Goal: Task Accomplishment & Management: Use online tool/utility

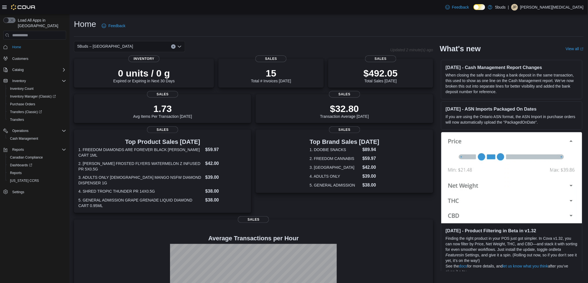
click at [356, 24] on div "Home Feedback" at bounding box center [328, 26] width 509 height 14
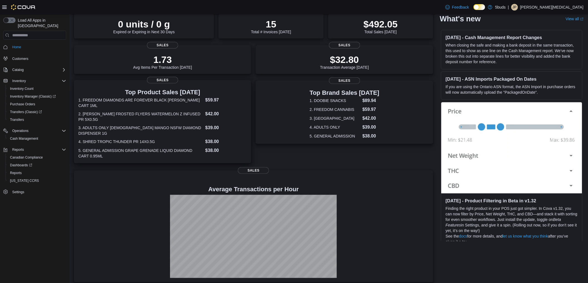
scroll to position [54, 0]
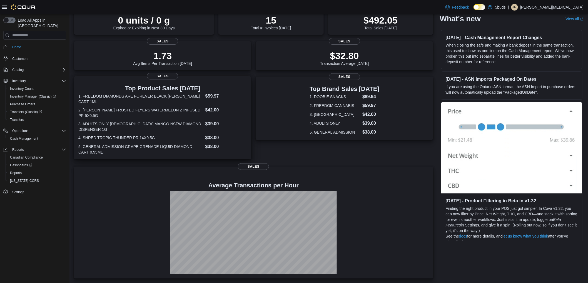
click at [179, 112] on dt "2. CLAYBOURNE FROSTED FLYERS WATERMELON Z INFUSED PR 5X0.5G" at bounding box center [140, 112] width 125 height 11
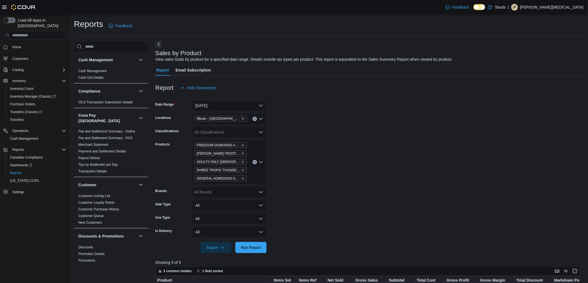
click at [252, 164] on div "FREEDOM DIAMONDS ARE FOREVER BLACK KYBER CRYSTAL CART 1ML CLAYBOURNE FROSTED FL…" at bounding box center [229, 162] width 74 height 44
click at [254, 162] on icon "Clear input" at bounding box center [254, 162] width 1 height 1
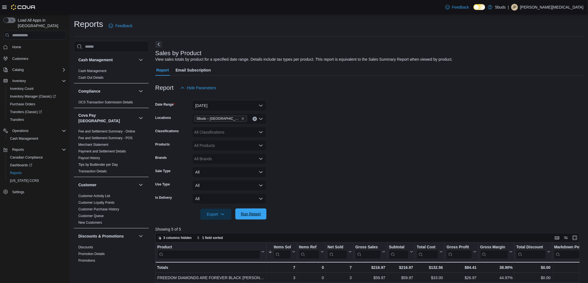
click at [255, 215] on span "Run Report" at bounding box center [251, 215] width 20 height 6
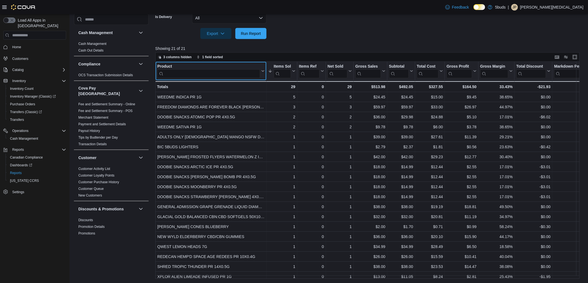
click at [205, 68] on div "Product" at bounding box center [208, 66] width 103 height 5
click at [205, 72] on input "search" at bounding box center [208, 73] width 103 height 9
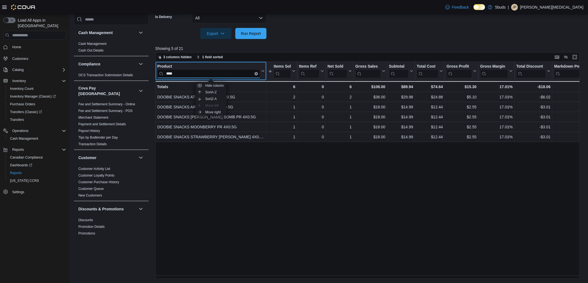
type input "****"
click at [249, 175] on div "Product **** Click to view column header actions Items Sold Sorted descending .…" at bounding box center [369, 170] width 428 height 217
click at [17, 45] on span "Home" at bounding box center [16, 47] width 9 height 4
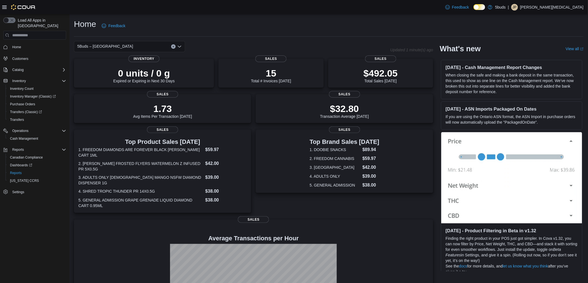
click at [251, 23] on div "Home Feedback" at bounding box center [328, 26] width 509 height 14
click at [362, 19] on div "Home Feedback" at bounding box center [328, 26] width 509 height 14
click at [303, 26] on div "Home Feedback" at bounding box center [328, 26] width 509 height 14
click at [239, 29] on div "Home Feedback" at bounding box center [328, 26] width 509 height 14
click at [341, 19] on div "Home Feedback" at bounding box center [328, 26] width 509 height 14
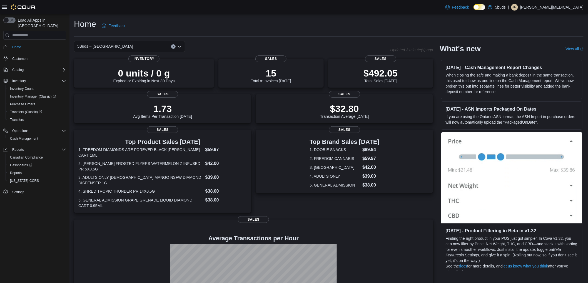
click at [294, 35] on div "Home Feedback" at bounding box center [328, 28] width 509 height 18
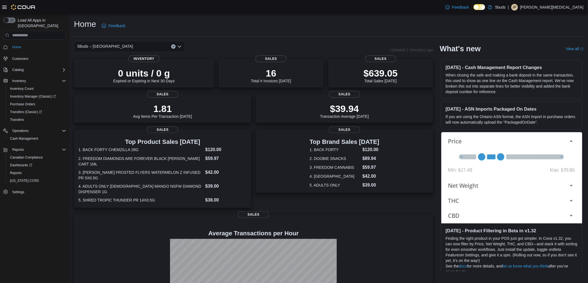
click at [339, 21] on div "Home Feedback" at bounding box center [328, 26] width 509 height 14
click at [344, 23] on div "Home Feedback" at bounding box center [328, 26] width 509 height 14
click at [320, 27] on div "Home Feedback" at bounding box center [328, 26] width 509 height 14
click at [107, 46] on span "5Buds – [GEOGRAPHIC_DATA]" at bounding box center [105, 46] width 56 height 7
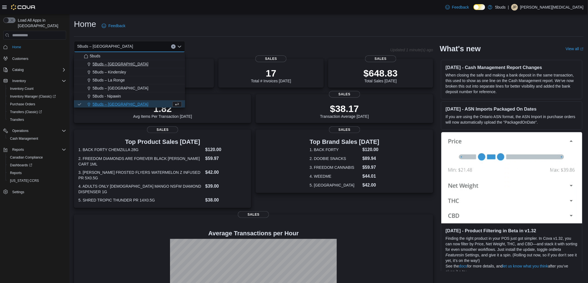
click at [111, 62] on span "5Buds – Humboldt" at bounding box center [120, 64] width 56 height 6
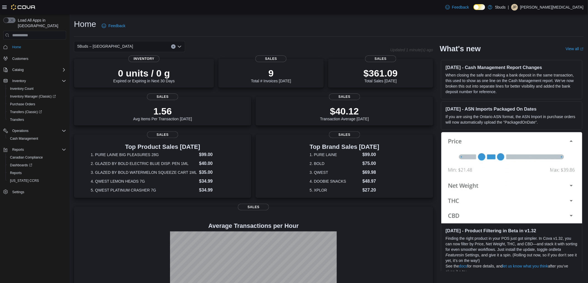
click at [116, 49] on div "5Buds – Humboldt Combo box. Selected. 5Buds – Humboldt. Press Backspace to dele…" at bounding box center [129, 46] width 111 height 11
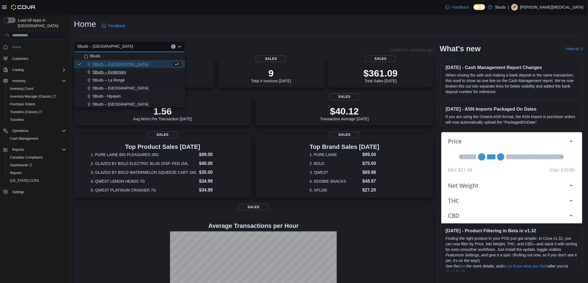
click at [118, 69] on button "5Buds – Kindersley" at bounding box center [129, 72] width 111 height 8
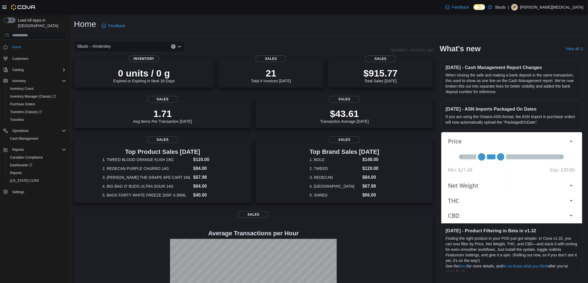
click at [126, 47] on div "5Buds – Kindersley" at bounding box center [129, 46] width 111 height 11
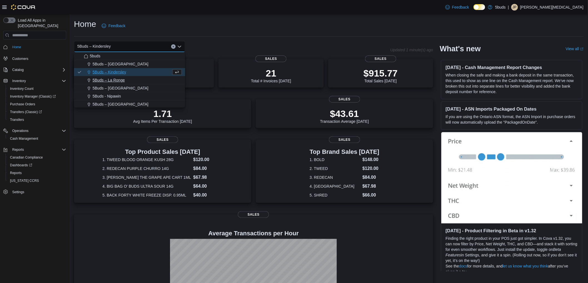
click at [125, 80] on div "5Buds – La Ronge" at bounding box center [133, 80] width 98 height 6
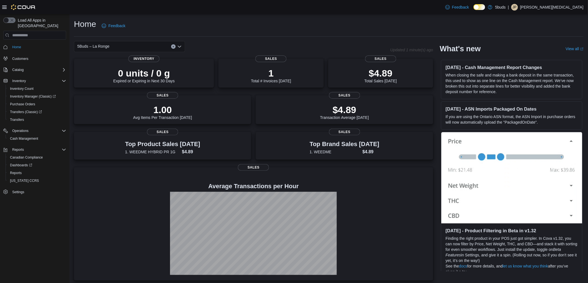
click at [131, 46] on div "5Buds – La Ronge" at bounding box center [129, 46] width 111 height 11
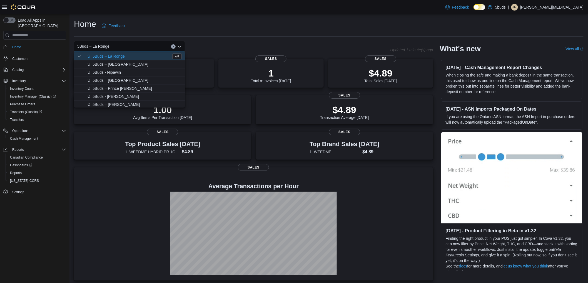
scroll to position [10, 0]
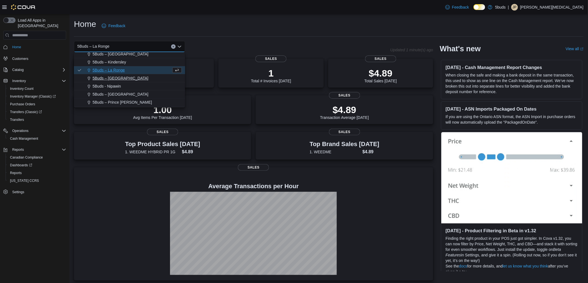
click at [117, 78] on span "5Buds – Meadow Lake" at bounding box center [120, 79] width 56 height 6
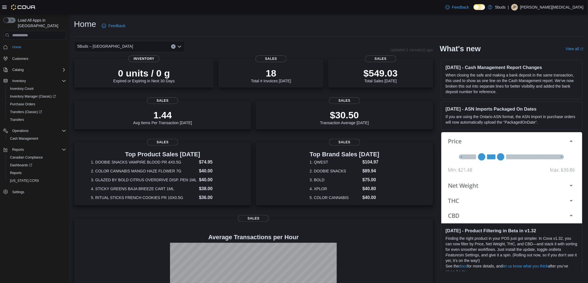
click at [126, 46] on div "5Buds – Meadow Lake Combo box. Selected. 5Buds – Meadow Lake. Press Backspace t…" at bounding box center [129, 46] width 111 height 11
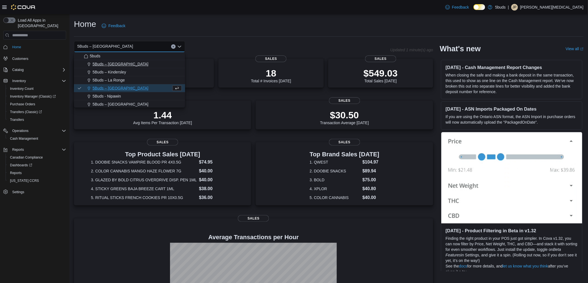
scroll to position [31, 0]
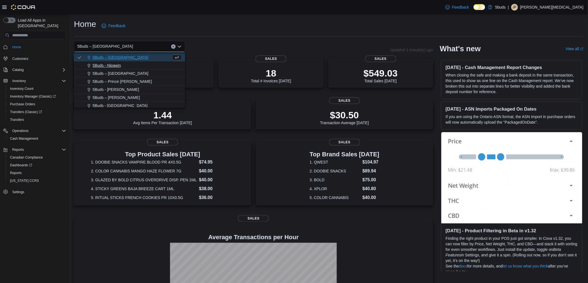
click at [115, 66] on span "5Buds - Nipawin" at bounding box center [106, 66] width 28 height 6
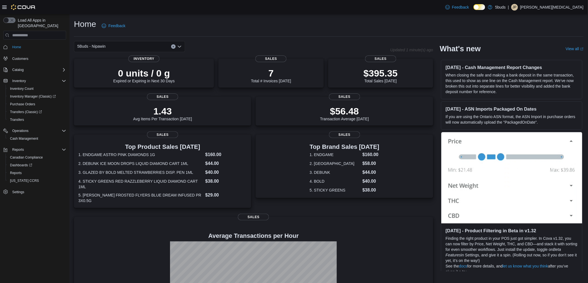
click at [122, 47] on div "5Buds - Nipawin Combo box. Selected. 5Buds - Nipawin. Press Backspace to delete…" at bounding box center [129, 46] width 111 height 11
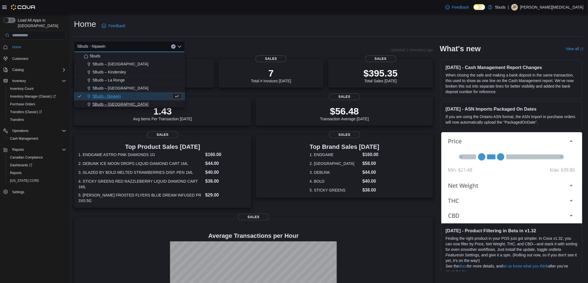
click at [124, 105] on span "5Buds – [GEOGRAPHIC_DATA]" at bounding box center [120, 105] width 56 height 6
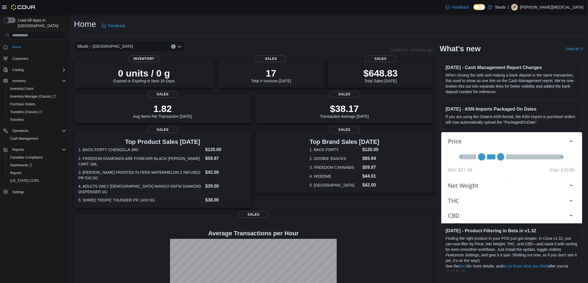
click at [134, 45] on div "5Buds – [GEOGRAPHIC_DATA]" at bounding box center [129, 46] width 111 height 11
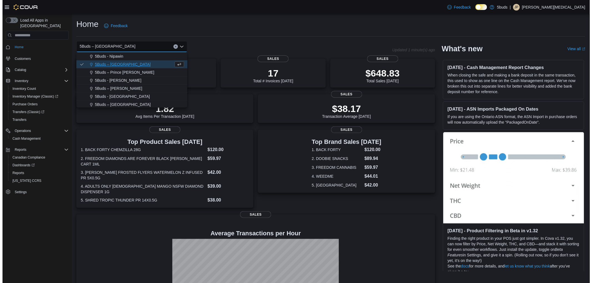
scroll to position [41, 0]
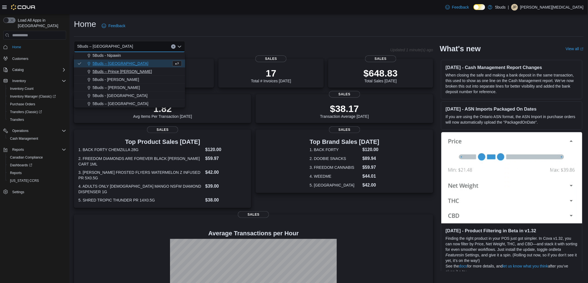
click at [124, 72] on span "5Buds – Prince Albert" at bounding box center [121, 72] width 59 height 6
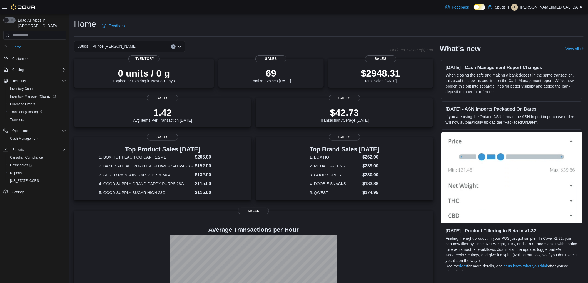
click at [144, 45] on div "5Buds – Prince Albert Combo box. Selected. 5Buds – Prince Albert. Press Backspa…" at bounding box center [129, 46] width 111 height 11
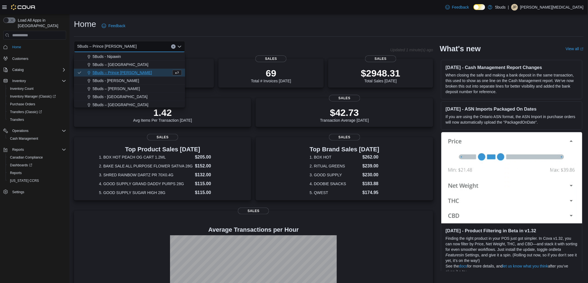
scroll to position [41, 0]
click at [120, 79] on div "5Buds - Regina" at bounding box center [133, 80] width 98 height 6
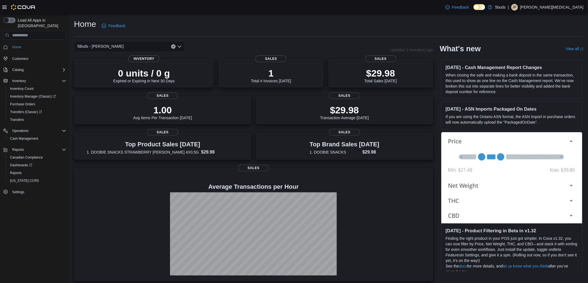
click at [149, 44] on div "5Buds - Regina" at bounding box center [129, 46] width 111 height 11
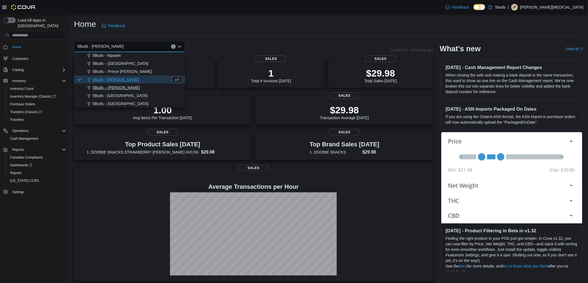
click at [107, 90] on span "5Buds – Warman" at bounding box center [115, 88] width 47 height 6
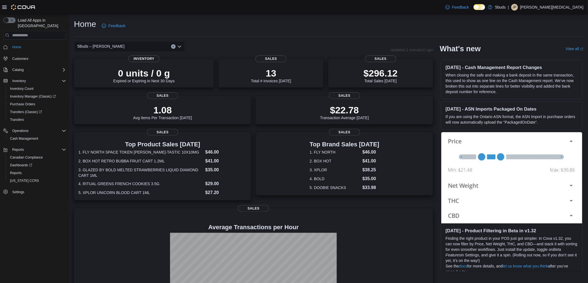
click at [139, 49] on div "5Buds – Warman" at bounding box center [129, 46] width 111 height 11
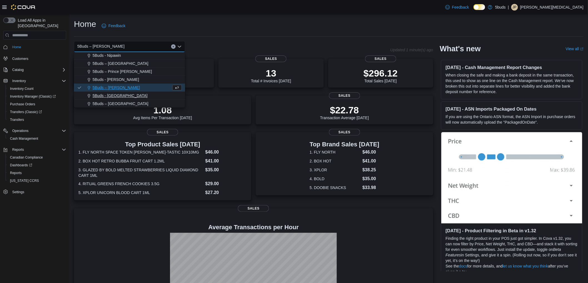
click at [123, 96] on div "5Buds - Weyburn" at bounding box center [133, 96] width 98 height 6
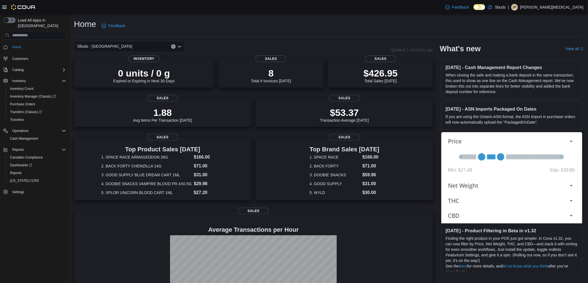
click at [126, 49] on div "5Buds - Weyburn" at bounding box center [129, 46] width 111 height 11
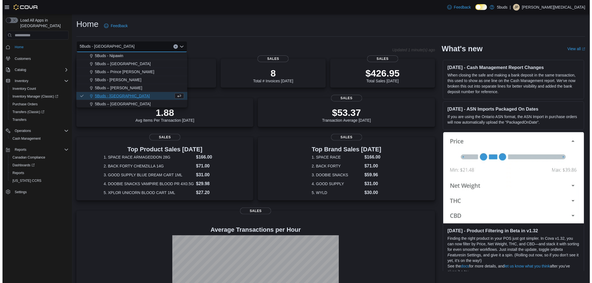
scroll to position [41, 0]
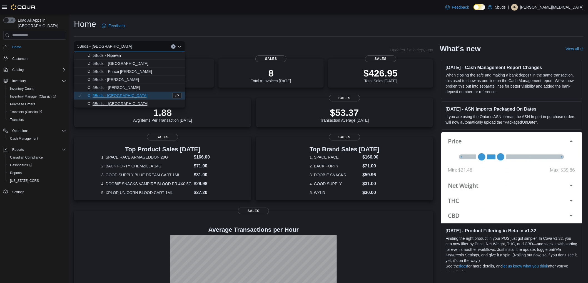
click at [115, 104] on span "5Buds – Yorkton" at bounding box center [120, 104] width 56 height 6
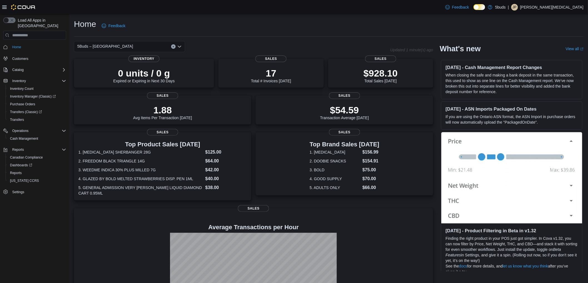
click at [120, 46] on div "5Buds – Yorkton" at bounding box center [129, 46] width 111 height 11
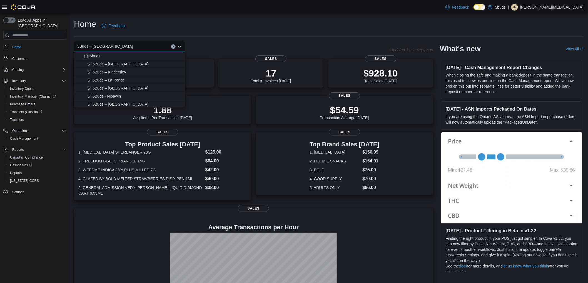
click at [106, 102] on span "5Buds – [GEOGRAPHIC_DATA]" at bounding box center [120, 105] width 56 height 6
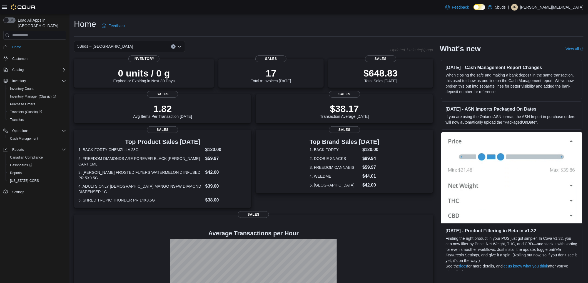
click at [310, 34] on div "Home Feedback" at bounding box center [328, 28] width 509 height 18
click at [286, 21] on div "Home Feedback" at bounding box center [328, 26] width 509 height 14
click at [416, 19] on div "Home Feedback" at bounding box center [328, 26] width 509 height 14
click at [344, 16] on div "Home Feedback 5Buds – North Battleford Updated 2 minute(s) ago 0 units / 0 g Ex…" at bounding box center [328, 172] width 518 height 317
click at [350, 24] on div "Home Feedback" at bounding box center [328, 26] width 509 height 14
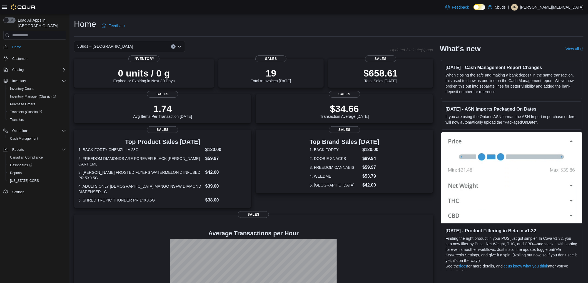
click at [378, 32] on div "Home Feedback" at bounding box center [328, 26] width 509 height 14
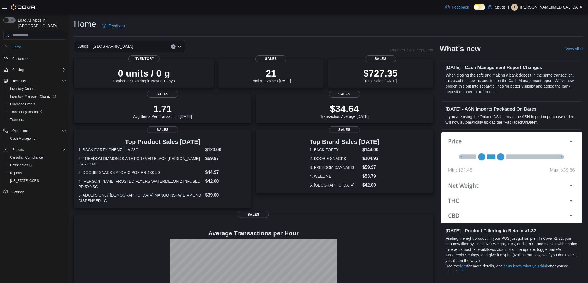
click at [347, 15] on div "Home Feedback 5Buds – North Battleford Updated 1 minute(s) ago 0 units / 0 g Ex…" at bounding box center [328, 172] width 518 height 317
click at [135, 48] on div "5Buds – [GEOGRAPHIC_DATA]" at bounding box center [129, 46] width 111 height 11
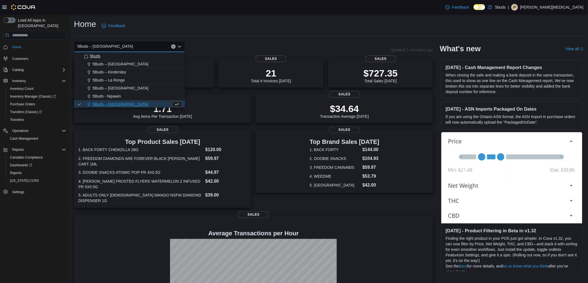
click at [122, 55] on div "5buds" at bounding box center [133, 56] width 98 height 6
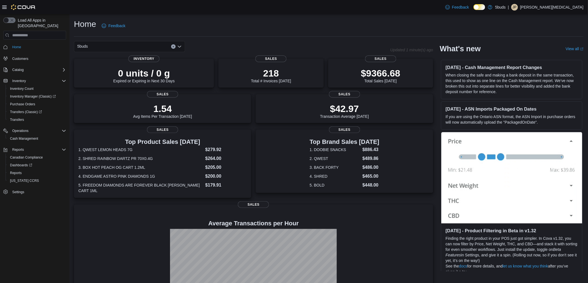
click at [134, 45] on div "5buds" at bounding box center [129, 46] width 111 height 11
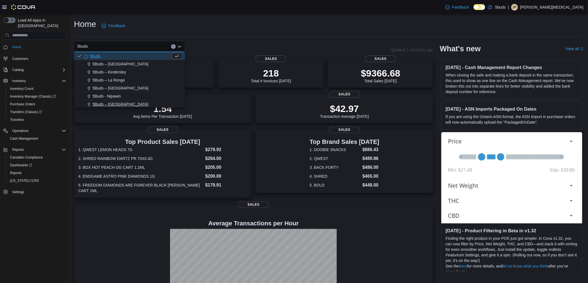
click at [132, 102] on span "5Buds – [GEOGRAPHIC_DATA]" at bounding box center [120, 105] width 56 height 6
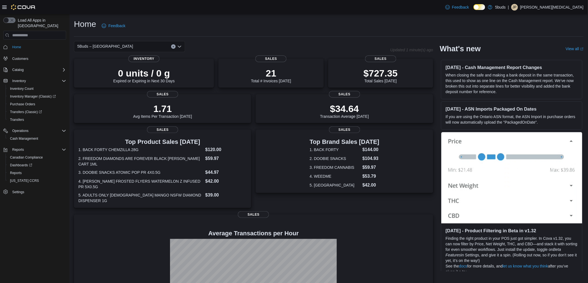
click at [296, 31] on div "Home Feedback" at bounding box center [328, 26] width 509 height 14
click at [137, 47] on div "5Buds – [GEOGRAPHIC_DATA]" at bounding box center [129, 46] width 111 height 11
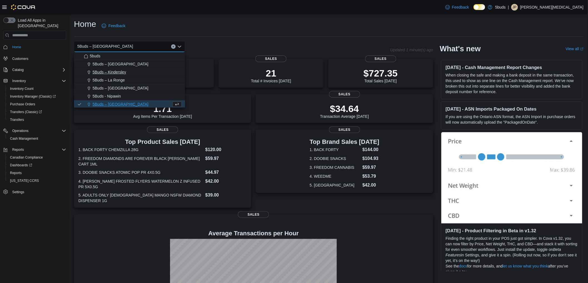
click at [124, 73] on span "5Buds – Kindersley" at bounding box center [109, 72] width 34 height 6
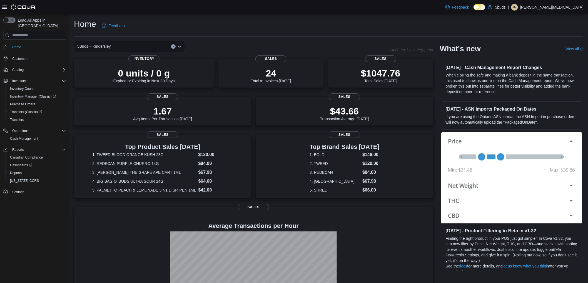
click at [126, 47] on div "5Buds – Kindersley Combo box. Selected. 5Buds – Kindersley. Press Backspace to …" at bounding box center [129, 46] width 111 height 11
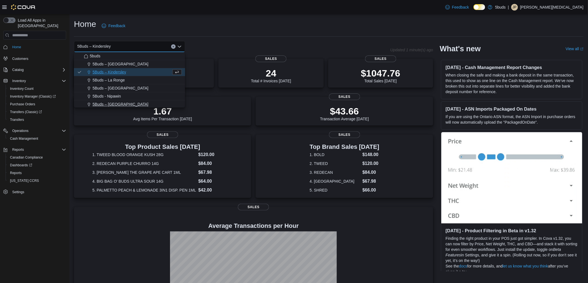
click at [132, 103] on span "5Buds – [GEOGRAPHIC_DATA]" at bounding box center [120, 105] width 56 height 6
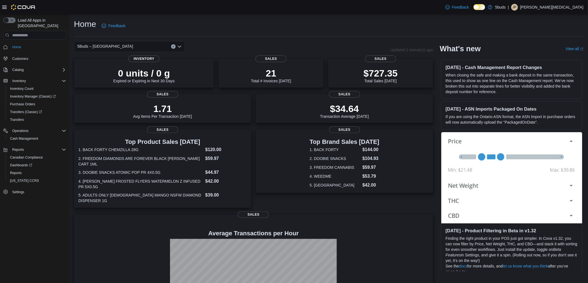
click at [281, 33] on div "Home Feedback" at bounding box center [328, 28] width 509 height 18
click at [323, 29] on div "Home Feedback" at bounding box center [328, 26] width 509 height 14
click at [342, 24] on div "Home Feedback" at bounding box center [328, 26] width 509 height 14
click at [342, 19] on div "Home Feedback" at bounding box center [328, 26] width 509 height 14
click at [242, 29] on div "Home Feedback" at bounding box center [328, 26] width 509 height 14
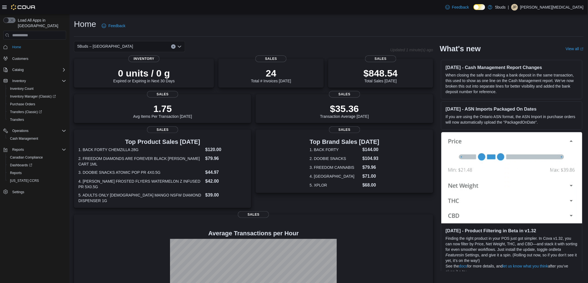
click at [432, 13] on div "Feedback Dark Mode 5buds | JP [PERSON_NAME][MEDICAL_DATA]" at bounding box center [294, 7] width 588 height 14
click at [306, 26] on div "Home Feedback" at bounding box center [328, 26] width 509 height 14
click at [259, 28] on div "Home Feedback" at bounding box center [328, 26] width 509 height 14
click at [297, 32] on div "Home Feedback" at bounding box center [328, 26] width 509 height 14
click at [249, 32] on div "Home Feedback" at bounding box center [328, 26] width 509 height 14
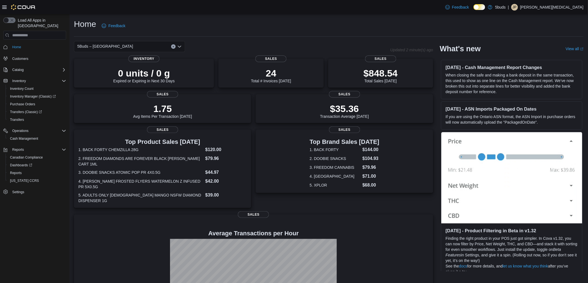
click at [343, 19] on div "Home Feedback" at bounding box center [328, 26] width 509 height 14
click at [248, 27] on div "Home Feedback" at bounding box center [328, 26] width 509 height 14
click at [229, 28] on div "Home Feedback" at bounding box center [328, 26] width 509 height 14
click at [270, 23] on div "Home Feedback" at bounding box center [328, 26] width 509 height 14
click at [295, 31] on div "Home Feedback" at bounding box center [328, 26] width 509 height 14
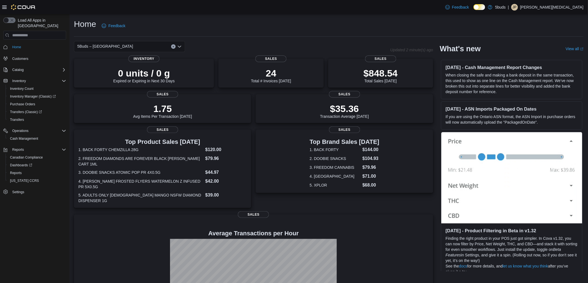
click at [259, 34] on div "Home Feedback" at bounding box center [328, 28] width 509 height 18
click at [396, 26] on div "Home Feedback" at bounding box center [328, 26] width 509 height 14
click at [325, 4] on div "Feedback Dark Mode 5buds | JP [PERSON_NAME][MEDICAL_DATA]" at bounding box center [294, 7] width 588 height 14
click at [245, 37] on div "Home Feedback 5Buds – North Battleford Updated 2 minute(s) ago 0 units / 0 g Ex…" at bounding box center [328, 172] width 518 height 317
click at [345, 21] on div "Home Feedback" at bounding box center [328, 26] width 509 height 14
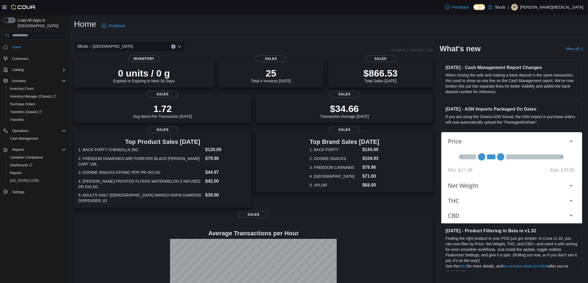
click at [371, 17] on div "Home Feedback 5Buds – North Battleford Updated 1 minute(s) ago 0 units / 0 g Ex…" at bounding box center [328, 172] width 518 height 317
click at [368, 32] on div "Home Feedback" at bounding box center [328, 26] width 509 height 14
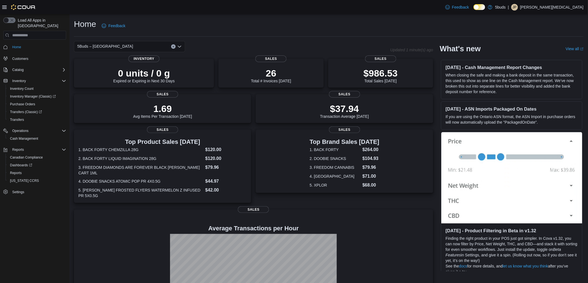
click at [137, 48] on div "5Buds – [GEOGRAPHIC_DATA]" at bounding box center [129, 46] width 111 height 11
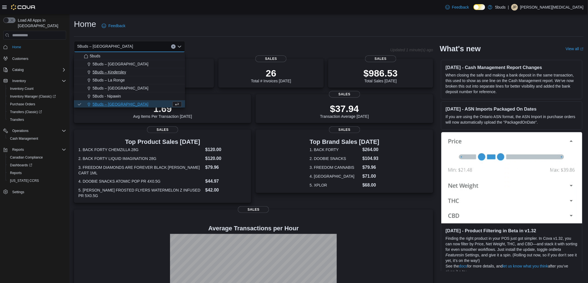
click at [116, 69] on span "5Buds – Kindersley" at bounding box center [109, 72] width 34 height 6
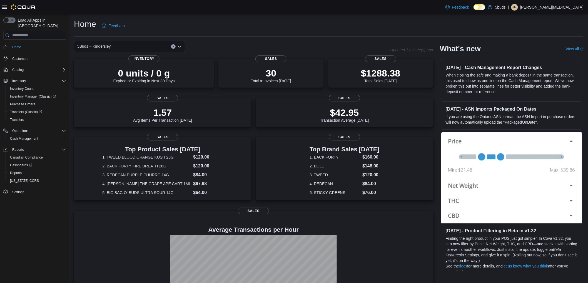
click at [123, 46] on div "5Buds – Kindersley" at bounding box center [129, 46] width 111 height 11
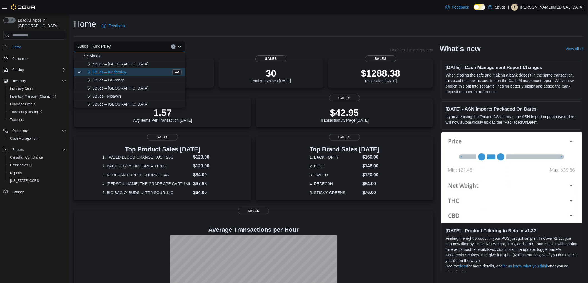
click at [127, 105] on span "5Buds – [GEOGRAPHIC_DATA]" at bounding box center [120, 105] width 56 height 6
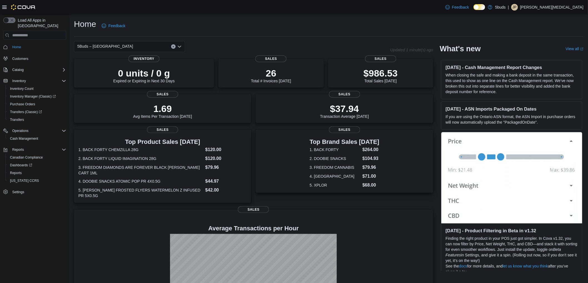
click at [353, 26] on div "Home Feedback" at bounding box center [328, 26] width 509 height 14
click at [333, 29] on div "Home Feedback" at bounding box center [328, 26] width 509 height 14
click at [399, 26] on div "Home Feedback" at bounding box center [328, 26] width 509 height 14
click at [449, 28] on div "Home Feedback" at bounding box center [328, 26] width 509 height 14
click at [118, 46] on span "5Buds – [GEOGRAPHIC_DATA]" at bounding box center [105, 46] width 56 height 7
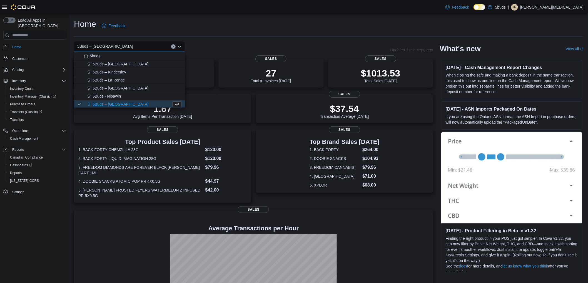
click at [120, 74] on span "5Buds – Kindersley" at bounding box center [109, 72] width 34 height 6
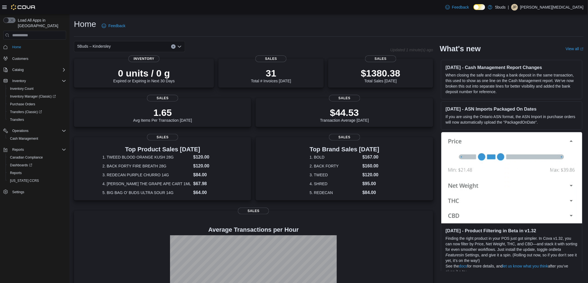
click at [124, 46] on div "5Buds – Kindersley Combo box. Selected. 5Buds – Kindersley. Press Backspace to …" at bounding box center [129, 46] width 111 height 11
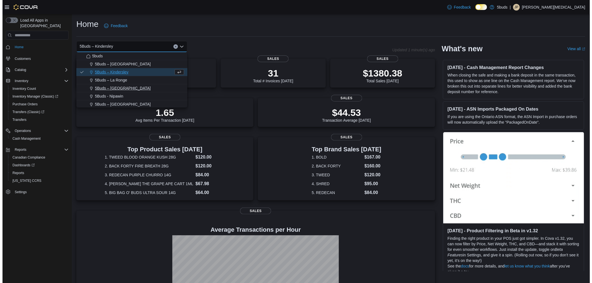
scroll to position [41, 0]
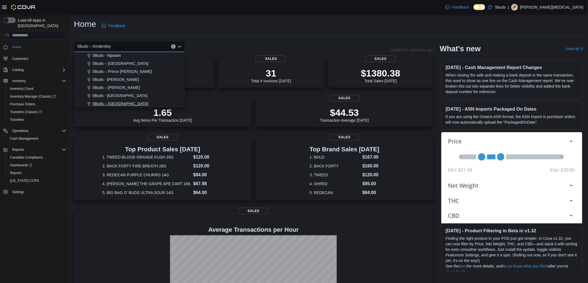
click at [118, 105] on span "5Buds – Yorkton" at bounding box center [120, 104] width 56 height 6
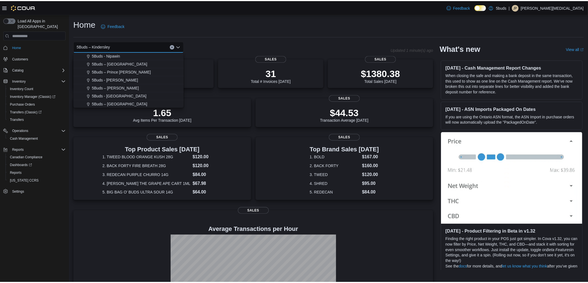
scroll to position [0, 0]
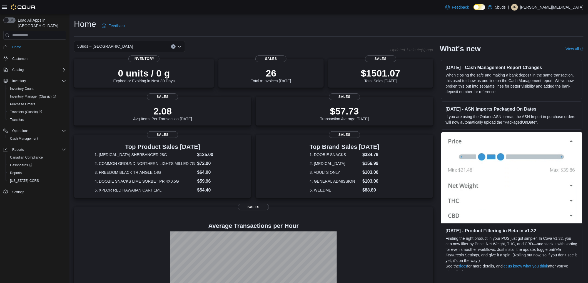
click at [124, 47] on div "5Buds – Yorkton" at bounding box center [129, 46] width 111 height 11
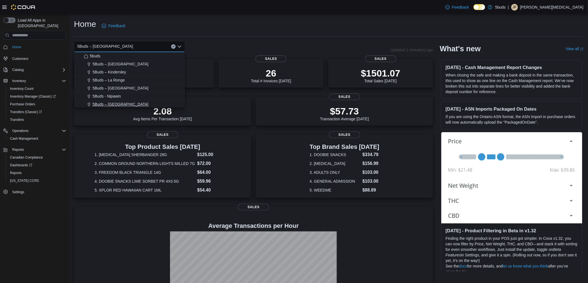
click at [124, 103] on span "5Buds – [GEOGRAPHIC_DATA]" at bounding box center [120, 105] width 56 height 6
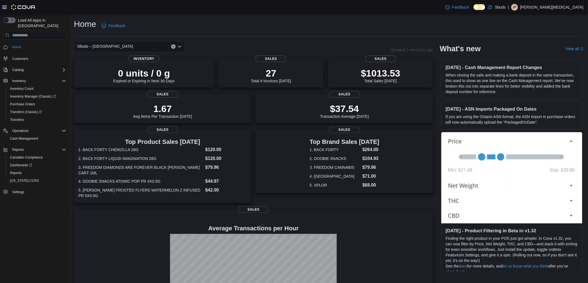
click at [294, 32] on div "Home Feedback" at bounding box center [328, 26] width 509 height 14
click at [424, 12] on div "Feedback Dark Mode 5buds | JP Jackie Parkinson" at bounding box center [294, 7] width 588 height 14
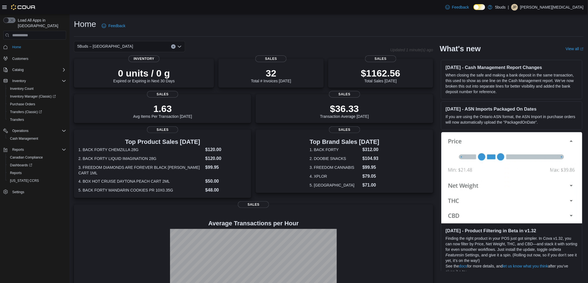
click at [338, 27] on div "Home Feedback" at bounding box center [328, 26] width 509 height 14
drag, startPoint x: 254, startPoint y: 32, endPoint x: 199, endPoint y: 3, distance: 62.1
click at [251, 30] on div "Home Feedback" at bounding box center [328, 26] width 509 height 14
click at [335, 24] on div "Home Feedback" at bounding box center [328, 26] width 509 height 14
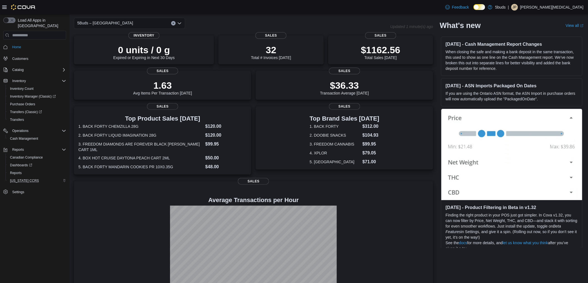
scroll to position [38, 0]
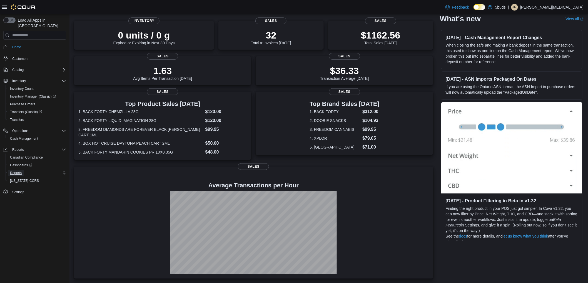
click at [19, 171] on span "Reports" at bounding box center [16, 173] width 12 height 4
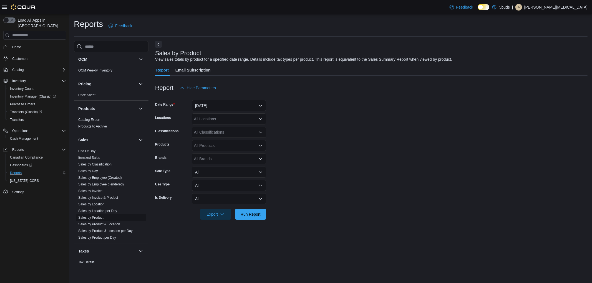
scroll to position [388, 0]
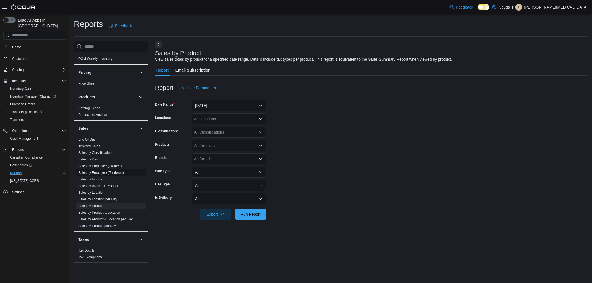
click at [96, 171] on link "Sales by Employee (Tendered)" at bounding box center [101, 173] width 46 height 4
click at [199, 104] on button "Yesterday" at bounding box center [229, 105] width 74 height 11
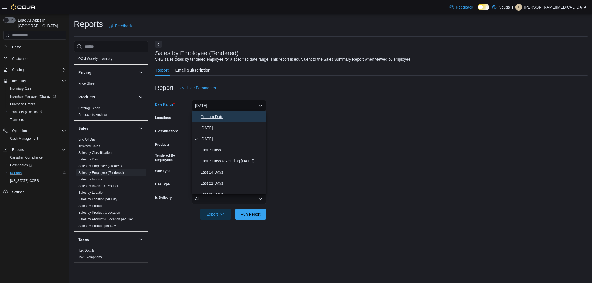
click at [204, 118] on span "Custom Date" at bounding box center [232, 117] width 63 height 7
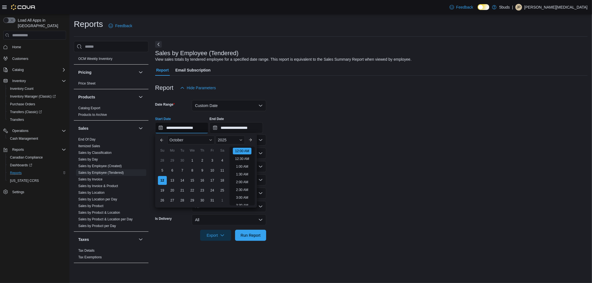
click at [188, 128] on input "**********" at bounding box center [181, 127] width 53 height 11
click at [174, 140] on span "October" at bounding box center [177, 140] width 14 height 4
click at [175, 142] on div "January" at bounding box center [191, 141] width 45 height 7
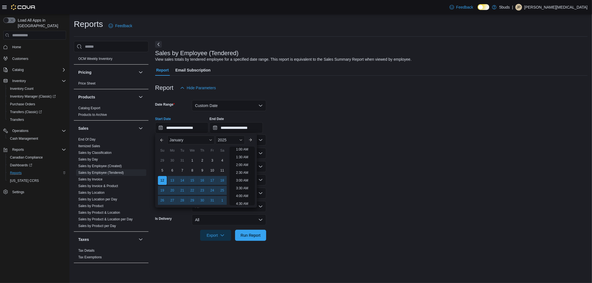
scroll to position [1, 0]
click at [191, 160] on div "1" at bounding box center [192, 161] width 10 height 10
type input "**********"
click at [318, 154] on form "**********" at bounding box center [371, 168] width 433 height 148
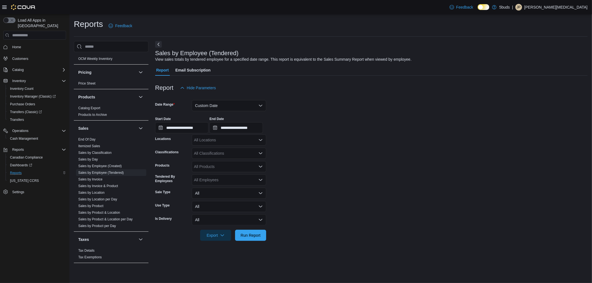
click at [230, 135] on div "All Locations" at bounding box center [229, 140] width 74 height 11
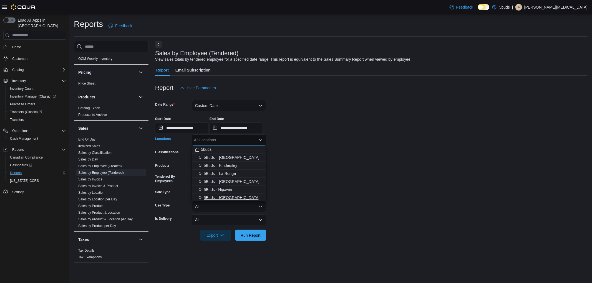
click at [234, 196] on span "5Buds – North Battleford" at bounding box center [232, 198] width 56 height 6
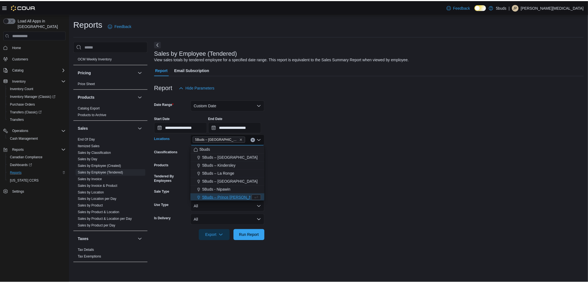
scroll to position [1, 0]
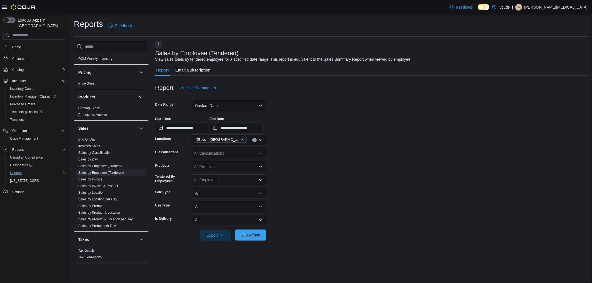
click at [251, 237] on span "Run Report" at bounding box center [251, 236] width 20 height 6
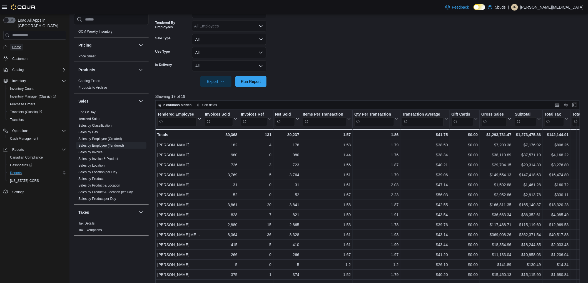
click at [14, 44] on span "Home" at bounding box center [16, 47] width 9 height 7
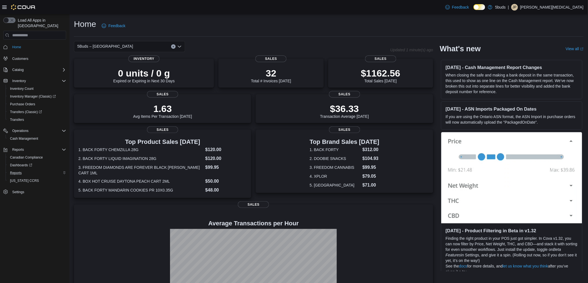
click at [309, 32] on div "Home Feedback" at bounding box center [328, 26] width 509 height 14
click at [414, 16] on div "Home Feedback 5Buds – North Battleford Updated 3 minute(s) ago 0 units / 0 g Ex…" at bounding box center [328, 167] width 518 height 307
click at [368, 24] on div "Home Feedback" at bounding box center [328, 26] width 509 height 14
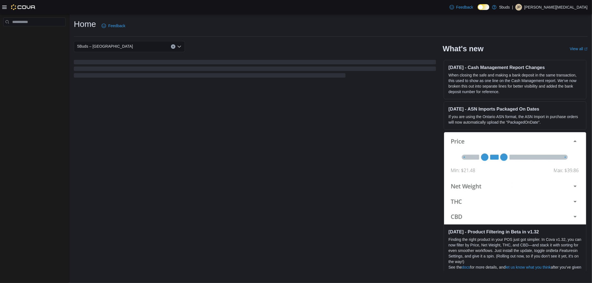
click at [370, 31] on div "Home Feedback" at bounding box center [331, 26] width 514 height 14
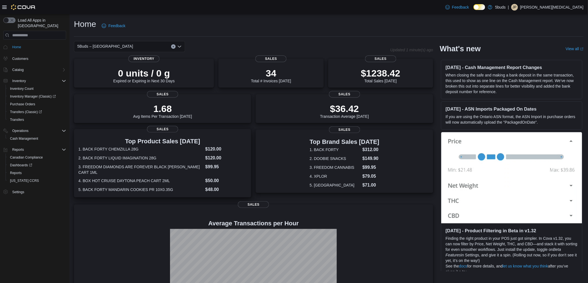
click at [175, 176] on dl "1. BACK FORTY CHEMZILLA 28G $120.00 2. BACK FORTY LIQUID IMAGINATION 28G $120.0…" at bounding box center [162, 169] width 168 height 47
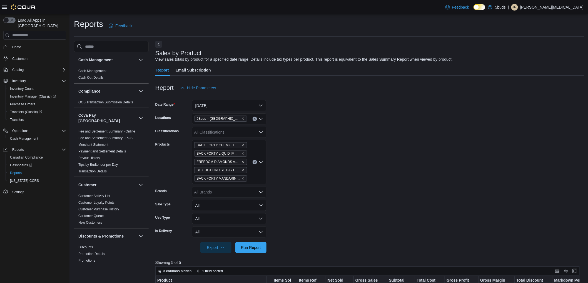
click at [254, 164] on button "Clear input" at bounding box center [254, 162] width 4 height 4
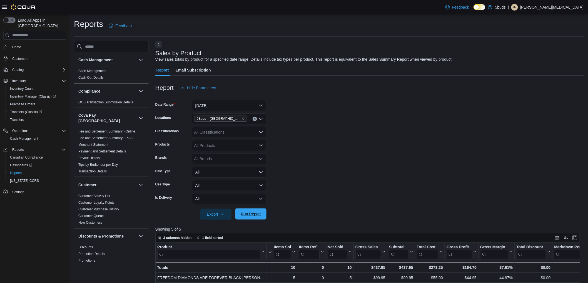
click at [249, 216] on span "Run Report" at bounding box center [251, 215] width 20 height 6
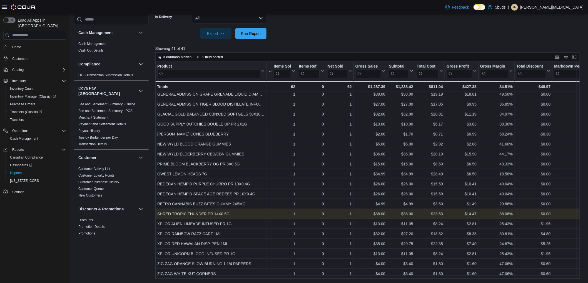
scroll to position [195, 0]
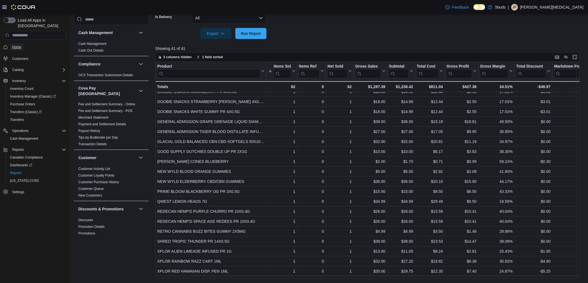
click at [12, 44] on link "Home" at bounding box center [16, 47] width 13 height 7
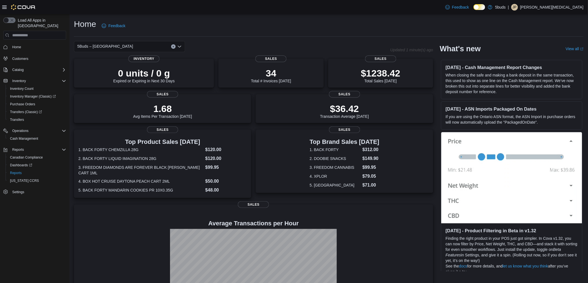
click at [334, 37] on div "Home Feedback 5Buds – North Battleford Updated 1 minute(s) ago 0 units / 0 g Ex…" at bounding box center [328, 167] width 518 height 307
click at [377, 24] on div "Home Feedback" at bounding box center [328, 26] width 509 height 14
click at [407, 16] on div "Home Feedback 5Buds – North Battleford Updated 1 minute(s) ago 0 units / 0 g Ex…" at bounding box center [328, 167] width 518 height 307
click at [384, 16] on div "Home Feedback 5Buds – North Battleford Updated 2 minute(s) ago 0 units / 0 g Ex…" at bounding box center [328, 167] width 518 height 307
click at [569, 9] on p "Jackie Parkinson" at bounding box center [551, 7] width 63 height 7
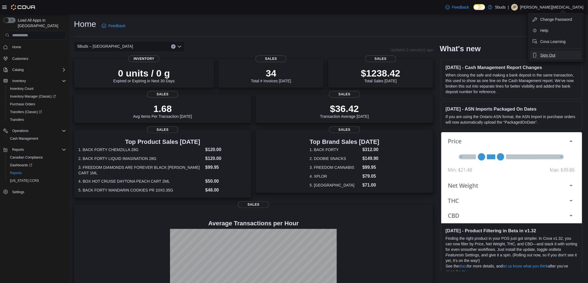
click at [562, 52] on button "Sign Out" at bounding box center [555, 55] width 51 height 9
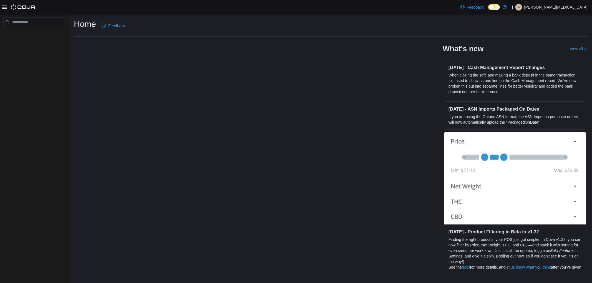
click at [247, 21] on div "Home Feedback" at bounding box center [331, 26] width 514 height 14
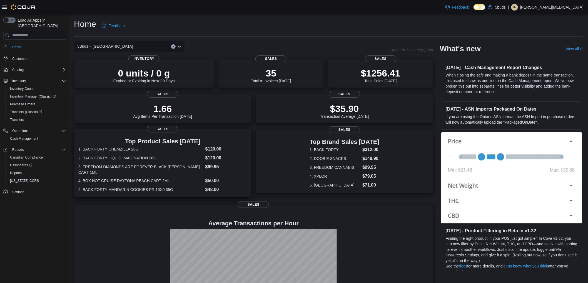
click at [192, 164] on dl "1. BACK FORTY CHEMZILLA 28G $120.00 2. BACK FORTY LIQUID IMAGINATION 28G $120.0…" at bounding box center [162, 169] width 168 height 47
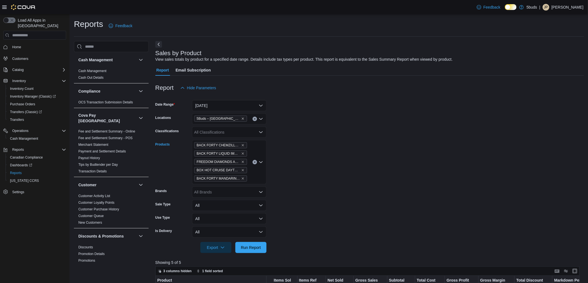
click at [254, 162] on icon "Clear input" at bounding box center [254, 162] width 1 height 1
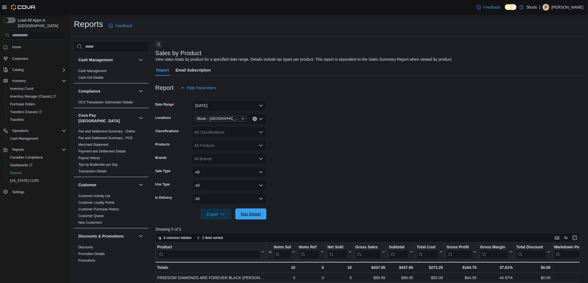
click at [256, 212] on span "Run Report" at bounding box center [251, 215] width 20 height 6
click at [568, 7] on p "Jackie Parkinson" at bounding box center [567, 7] width 32 height 7
click at [547, 57] on span "Sign Out" at bounding box center [547, 55] width 15 height 6
